Goal: Task Accomplishment & Management: Use online tool/utility

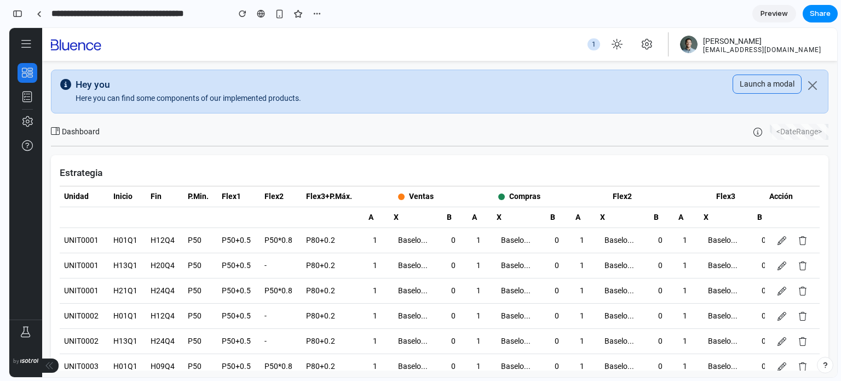
click at [53, 365] on button at bounding box center [50, 365] width 16 height 14
click at [31, 44] on icon at bounding box center [26, 44] width 9 height 11
click at [26, 79] on button "button" at bounding box center [28, 73] width 20 height 20
click at [25, 103] on button "button" at bounding box center [28, 97] width 20 height 20
click at [25, 133] on li at bounding box center [28, 122] width 20 height 24
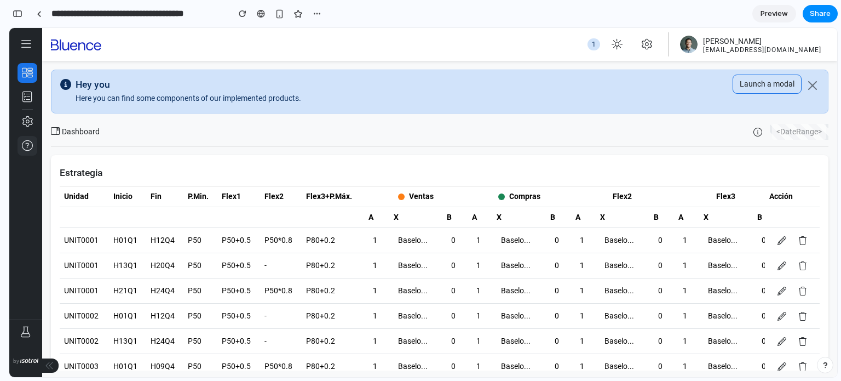
click at [25, 151] on icon "button" at bounding box center [27, 145] width 11 height 11
click at [26, 123] on icon "button" at bounding box center [27, 121] width 11 height 11
click at [24, 90] on button "button" at bounding box center [28, 97] width 20 height 20
click at [22, 61] on li at bounding box center [28, 73] width 20 height 24
click at [396, 246] on div "Baselo..." at bounding box center [416, 240] width 45 height 16
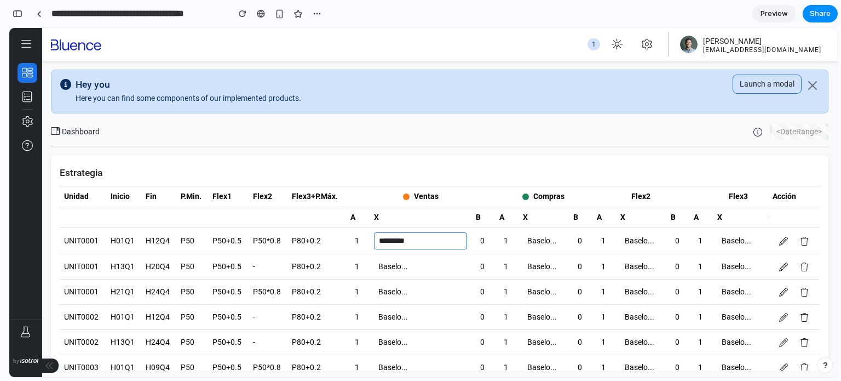
click at [399, 267] on div "Baselo..." at bounding box center [420, 266] width 93 height 16
click at [397, 293] on div "Baselo..." at bounding box center [420, 292] width 93 height 16
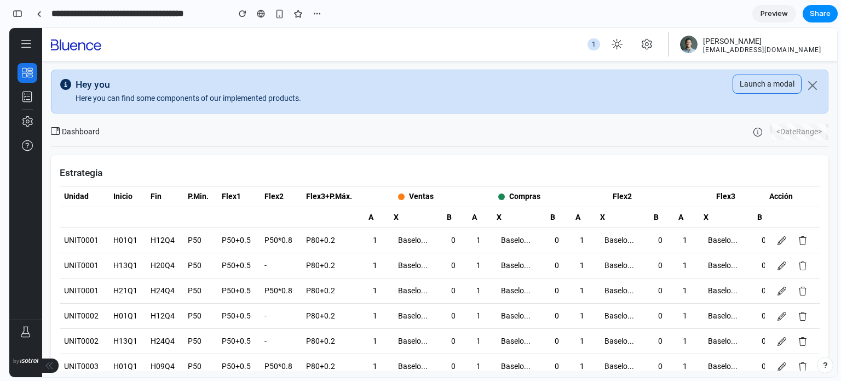
click at [389, 326] on td "Baselo..." at bounding box center [416, 315] width 54 height 25
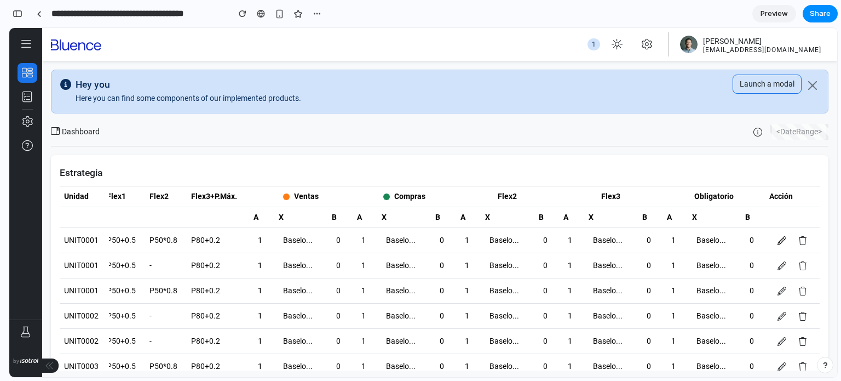
click at [781, 241] on icon at bounding box center [782, 240] width 9 height 9
click at [798, 243] on button at bounding box center [802, 240] width 19 height 14
click at [785, 268] on icon at bounding box center [782, 265] width 9 height 9
click at [802, 267] on icon at bounding box center [802, 265] width 9 height 9
click at [781, 240] on icon at bounding box center [782, 240] width 9 height 9
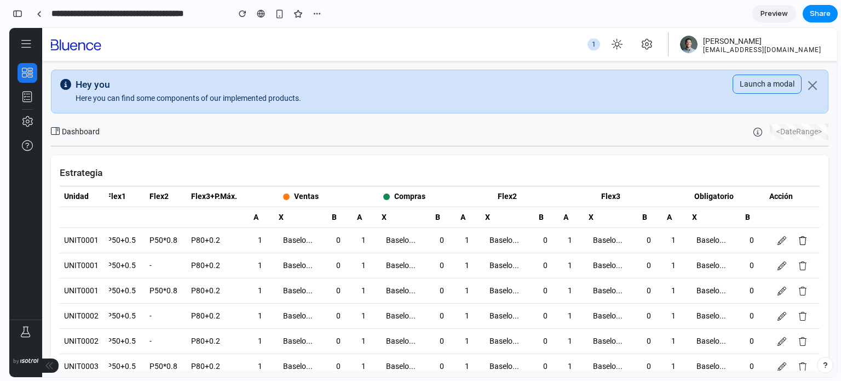
click at [802, 241] on icon at bounding box center [802, 240] width 9 height 9
click at [791, 254] on td at bounding box center [792, 265] width 55 height 25
click at [786, 263] on icon at bounding box center [782, 265] width 9 height 9
click at [802, 267] on icon at bounding box center [802, 265] width 9 height 9
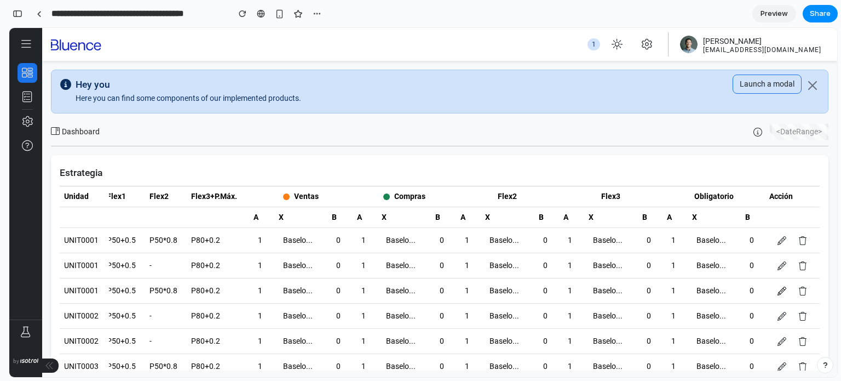
click at [785, 286] on icon at bounding box center [782, 290] width 9 height 9
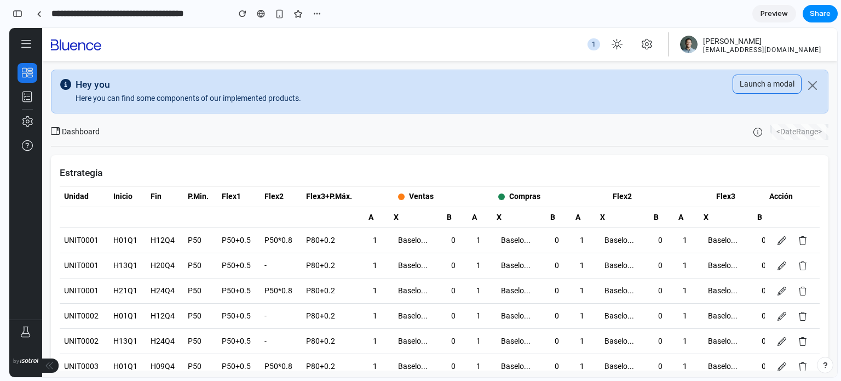
click at [533, 193] on div "Compras" at bounding box center [519, 196] width 95 height 11
click at [791, 134] on div "<DateRange>" at bounding box center [799, 132] width 54 height 16
click at [760, 128] on icon "button" at bounding box center [757, 132] width 9 height 9
click at [79, 133] on div "Dashboard" at bounding box center [75, 131] width 49 height 11
click at [87, 81] on h5 "Hey you" at bounding box center [402, 84] width 653 height 11
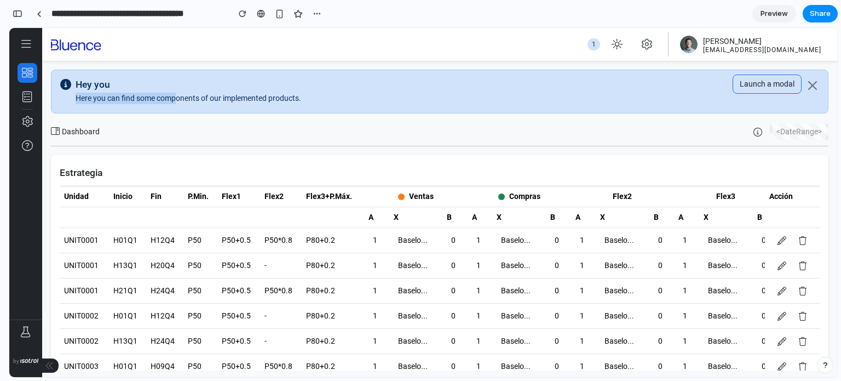
drag, startPoint x: 339, startPoint y: 91, endPoint x: 152, endPoint y: 97, distance: 187.9
click at [160, 97] on div "Hey you Here you can find some components of our implemented products." at bounding box center [402, 91] width 653 height 25
click at [317, 15] on div "button" at bounding box center [317, 13] width 9 height 9
click at [260, 36] on div "Duplicate Delete" at bounding box center [420, 190] width 841 height 381
click at [315, 11] on div "button" at bounding box center [317, 13] width 9 height 9
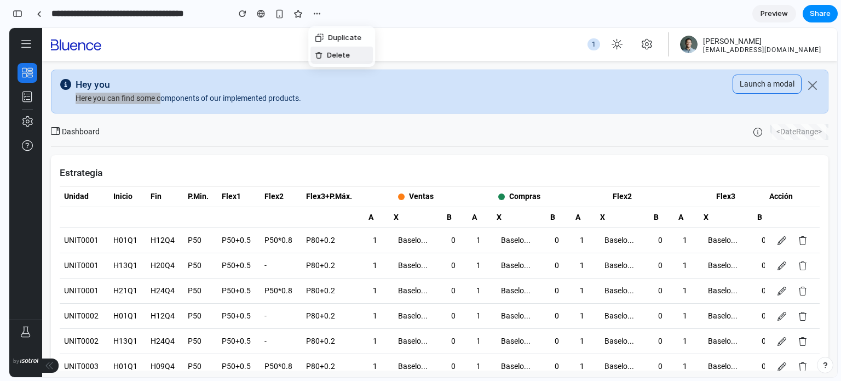
click at [493, 37] on div "Duplicate Delete" at bounding box center [420, 190] width 841 height 381
click at [22, 8] on button "button" at bounding box center [18, 14] width 18 height 18
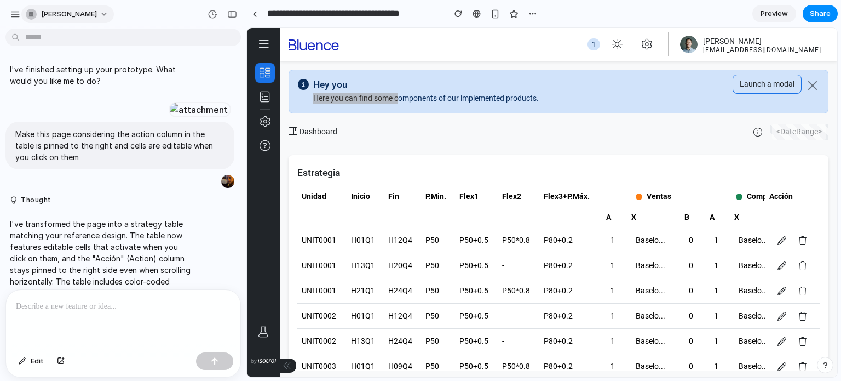
click at [61, 15] on span "[PERSON_NAME]" at bounding box center [69, 14] width 56 height 11
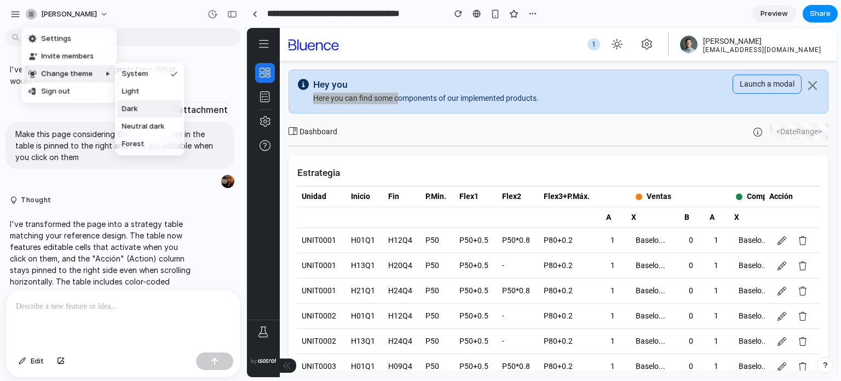
click at [137, 107] on span "Dark" at bounding box center [130, 108] width 16 height 11
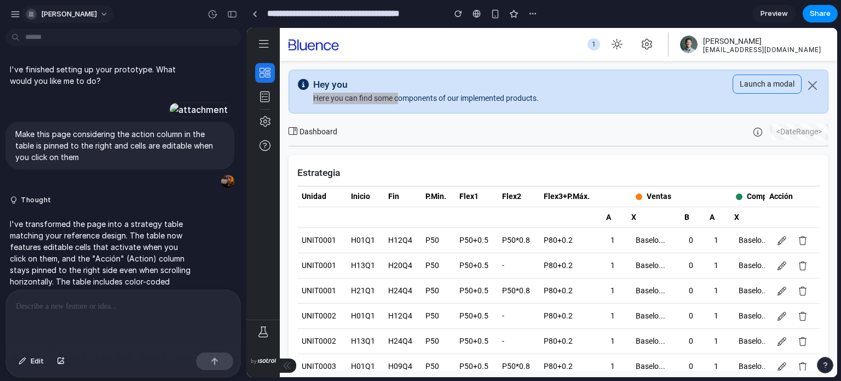
click at [85, 15] on span "[PERSON_NAME]" at bounding box center [69, 14] width 56 height 11
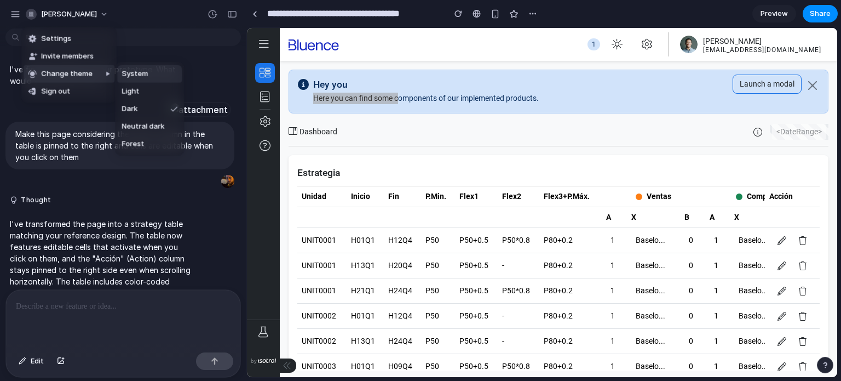
drag, startPoint x: 128, startPoint y: 92, endPoint x: 134, endPoint y: 76, distance: 17.5
click at [134, 76] on ul "System Light Dark Neutral dark Forest" at bounding box center [149, 108] width 69 height 93
click at [133, 76] on span "System" at bounding box center [135, 73] width 26 height 11
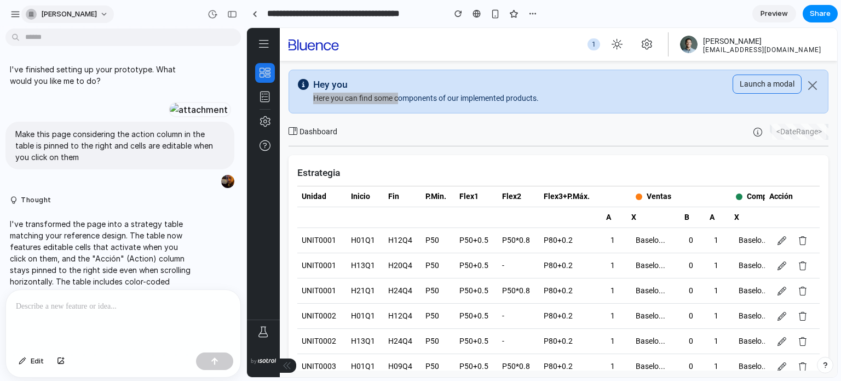
click at [59, 14] on span "[PERSON_NAME]" at bounding box center [69, 14] width 56 height 11
click at [63, 31] on li "Settings" at bounding box center [69, 39] width 91 height 18
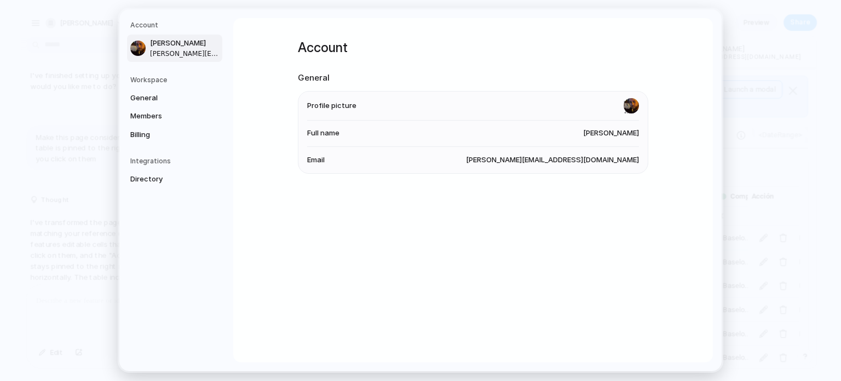
click at [152, 26] on h5 "Account" at bounding box center [176, 25] width 92 height 10
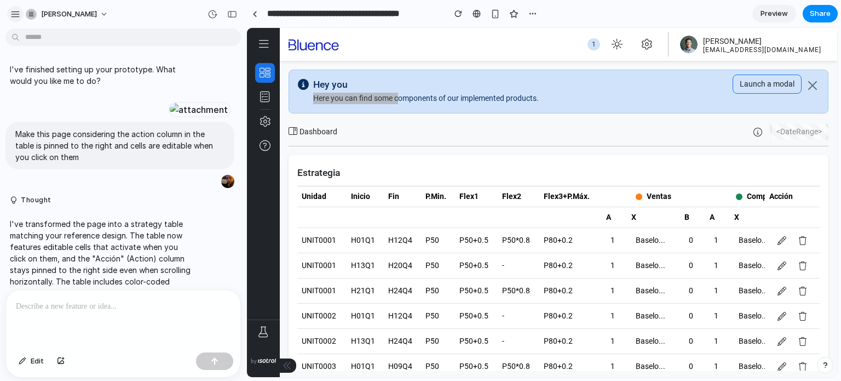
click at [15, 10] on div "button" at bounding box center [15, 14] width 10 height 10
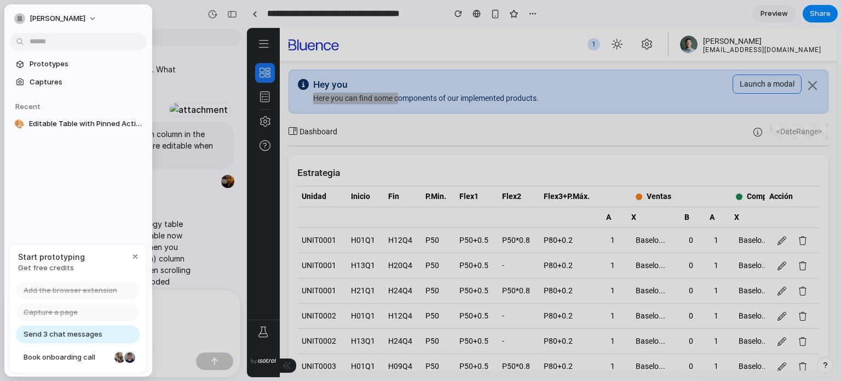
click at [44, 269] on span "Get free credits" at bounding box center [51, 267] width 67 height 11
